Goal: Information Seeking & Learning: Learn about a topic

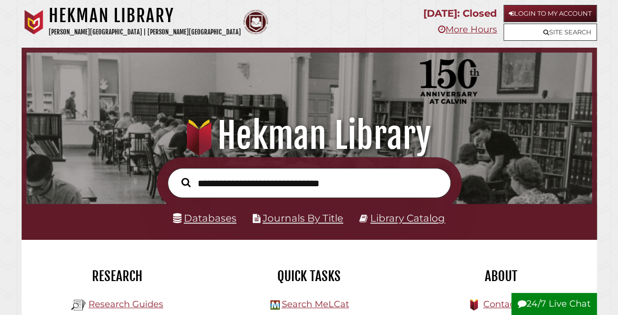
scroll to position [187, 561]
click at [225, 195] on input "text" at bounding box center [309, 183] width 283 height 30
click at [178, 250] on div "Research Research Guides Get Research Help Citation 101" at bounding box center [118, 301] width 192 height 123
click at [202, 215] on link "Databases" at bounding box center [204, 219] width 63 height 12
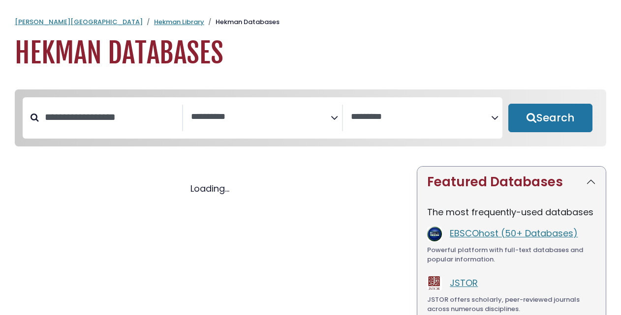
select select "Database Subject Filter"
select select "Database Vendors Filter"
select select "Database Subject Filter"
select select "Database Vendors Filter"
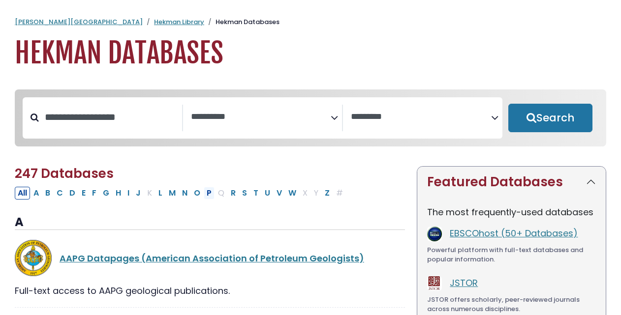
click at [204, 200] on button "P" at bounding box center [209, 193] width 11 height 13
select select "Database Subject Filter"
select select "Database Vendors Filter"
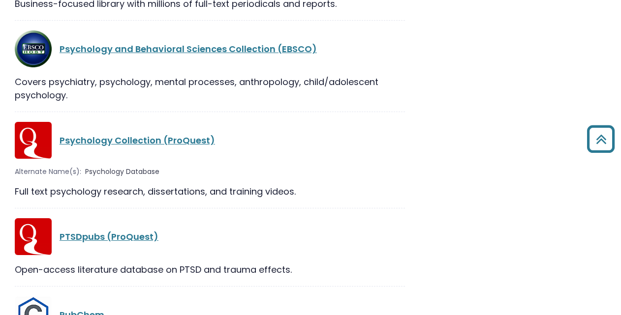
scroll to position [1624, 0]
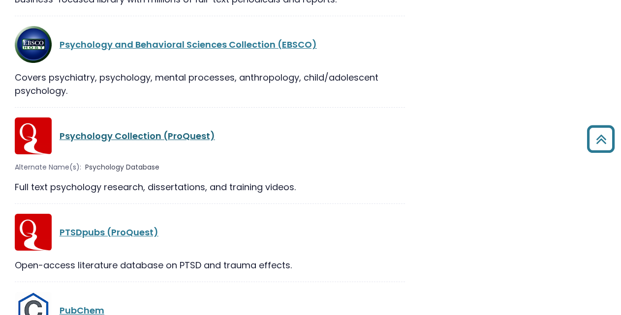
click at [110, 130] on link "Psychology Collection (ProQuest)" at bounding box center [137, 136] width 155 height 12
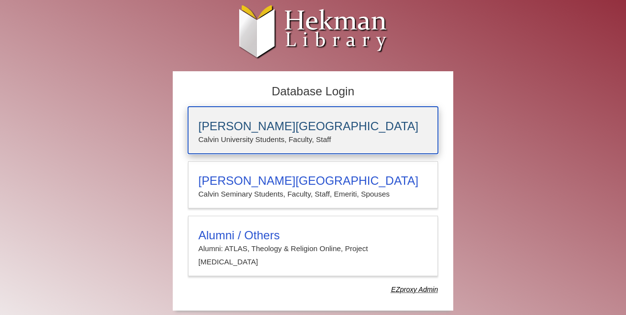
click at [256, 153] on div "[PERSON_NAME][GEOGRAPHIC_DATA] [PERSON_NAME] University Students, Faculty, Staff" at bounding box center [313, 130] width 250 height 47
